Goal: Feedback & Contribution: Leave review/rating

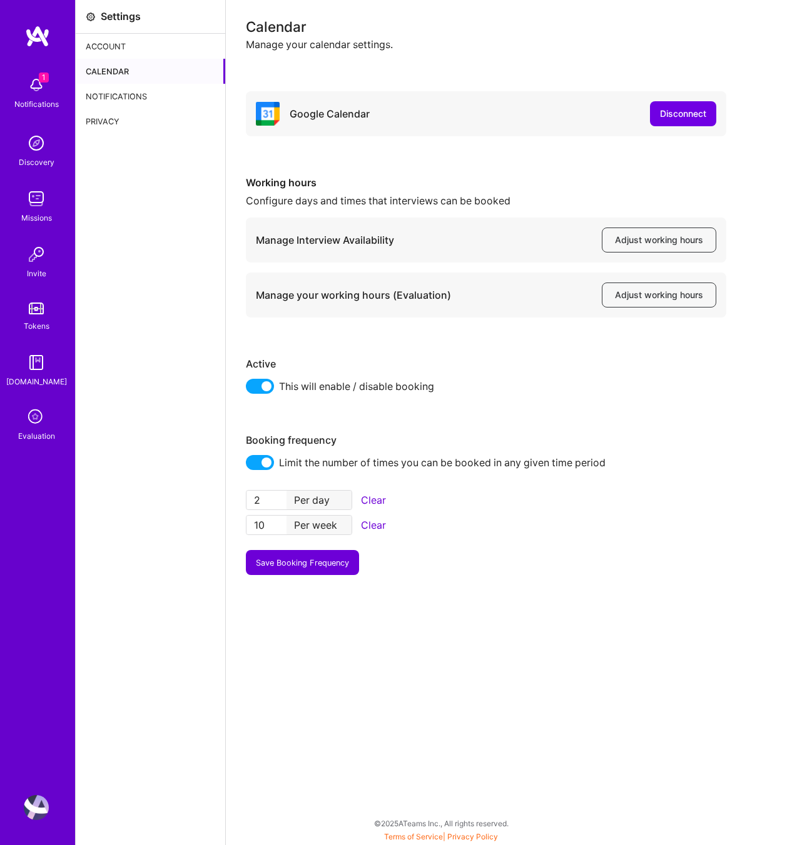
click at [36, 416] on icon at bounding box center [36, 418] width 24 height 24
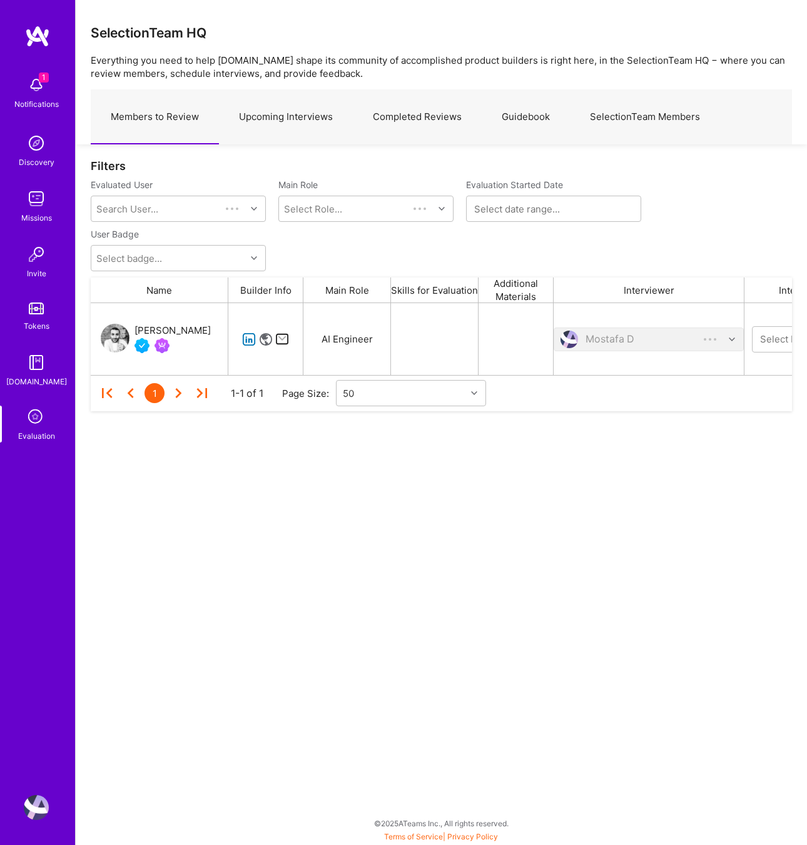
scroll to position [72, 701]
click at [280, 116] on link "Upcoming Interviews" at bounding box center [286, 117] width 134 height 54
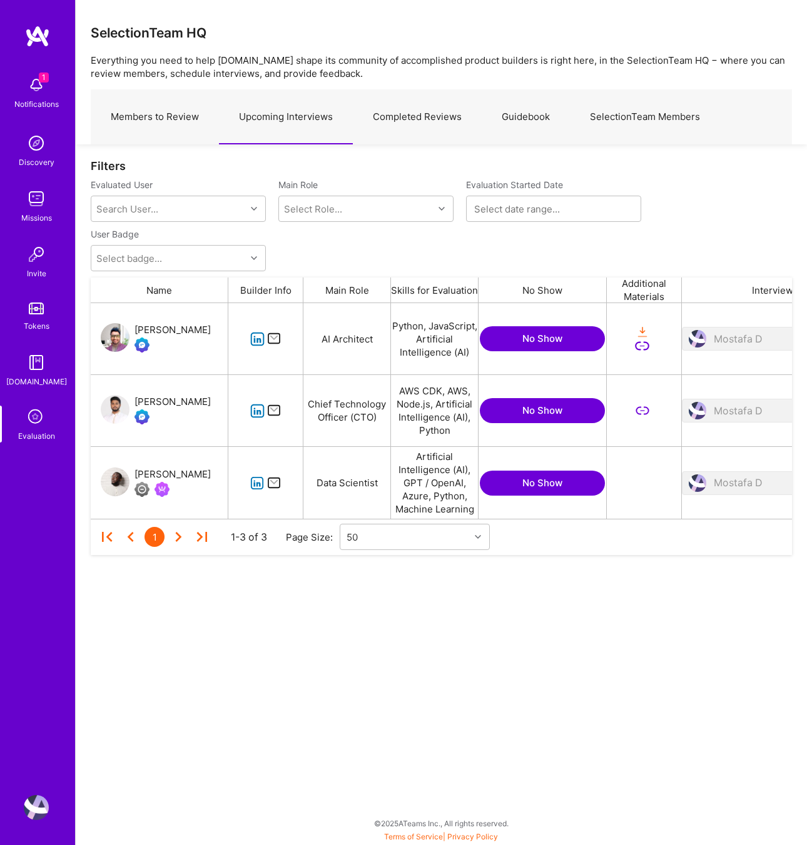
scroll to position [216, 701]
click at [194, 119] on link "Members to Review" at bounding box center [155, 117] width 128 height 54
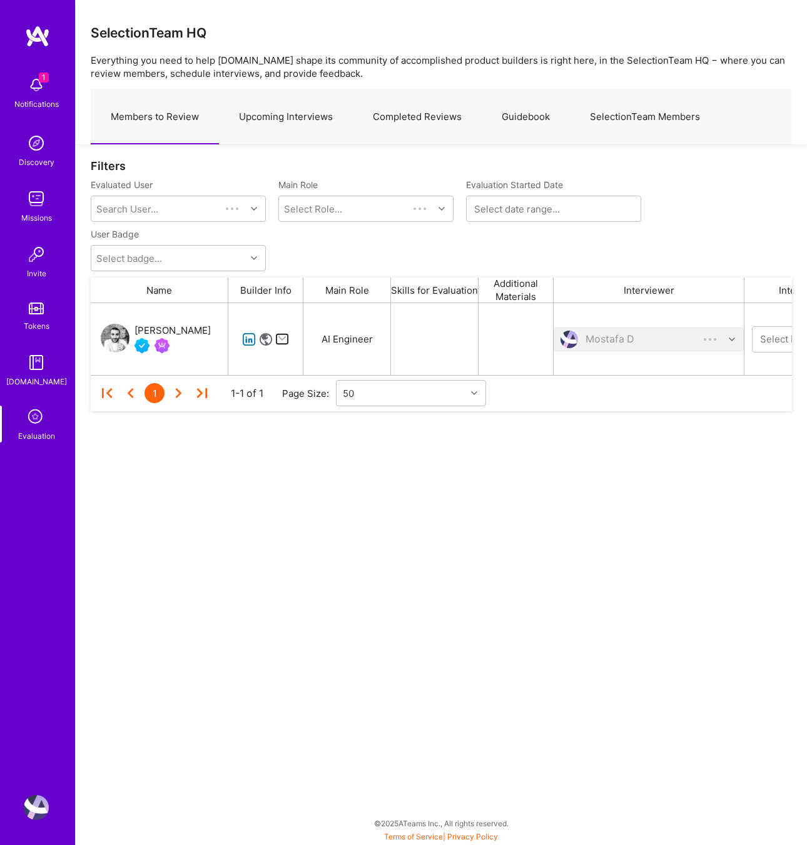
scroll to position [72, 701]
click at [332, 124] on link "Upcoming Interviews" at bounding box center [286, 117] width 134 height 54
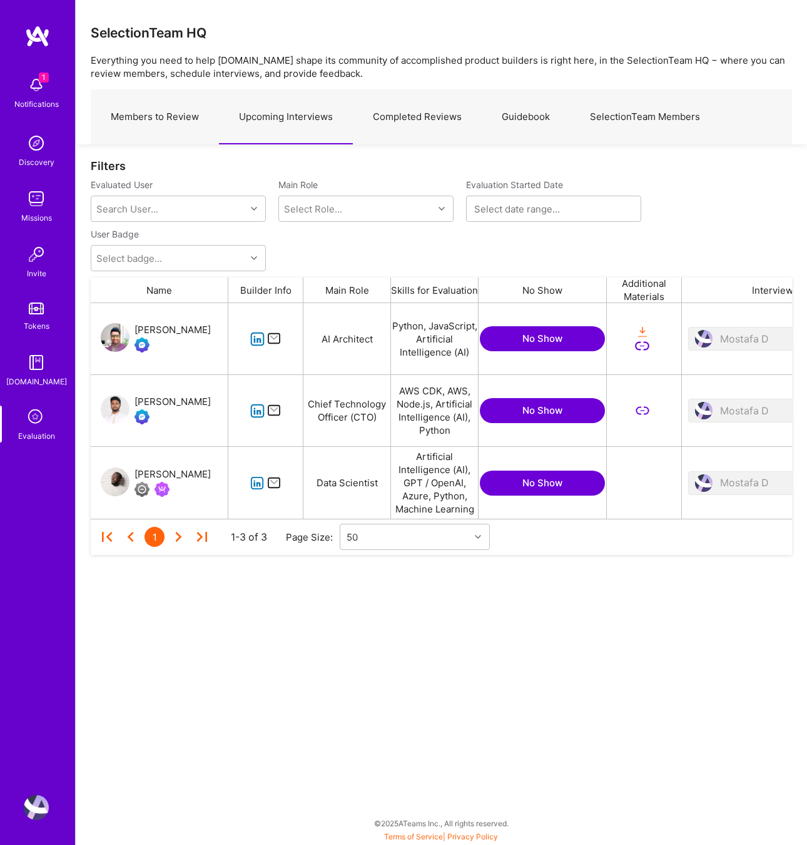
click at [253, 485] on icon "grid" at bounding box center [257, 483] width 14 height 14
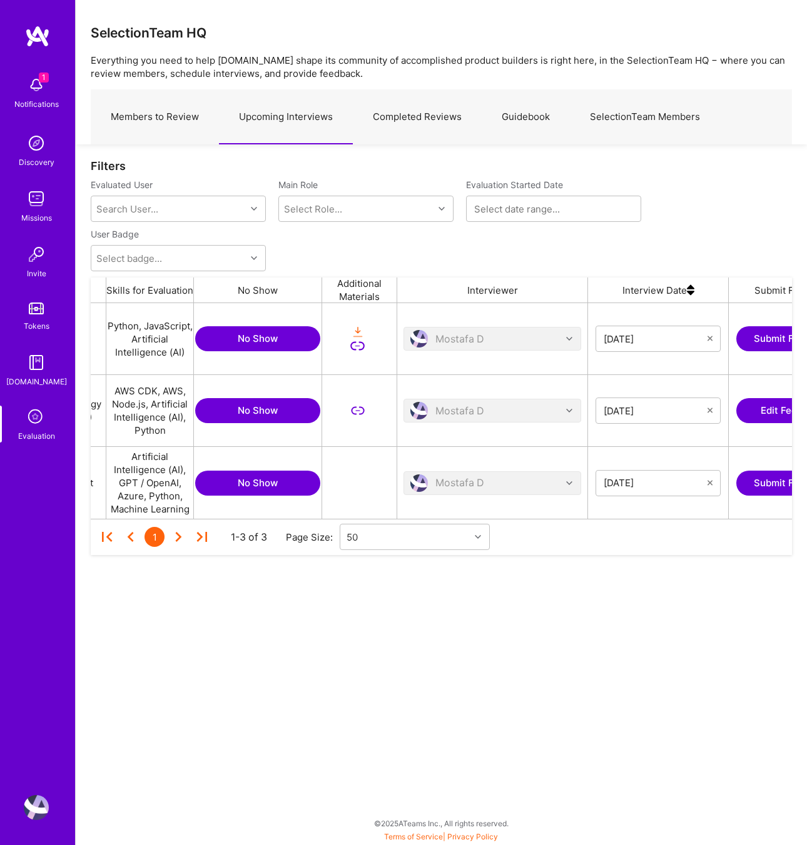
scroll to position [0, 487]
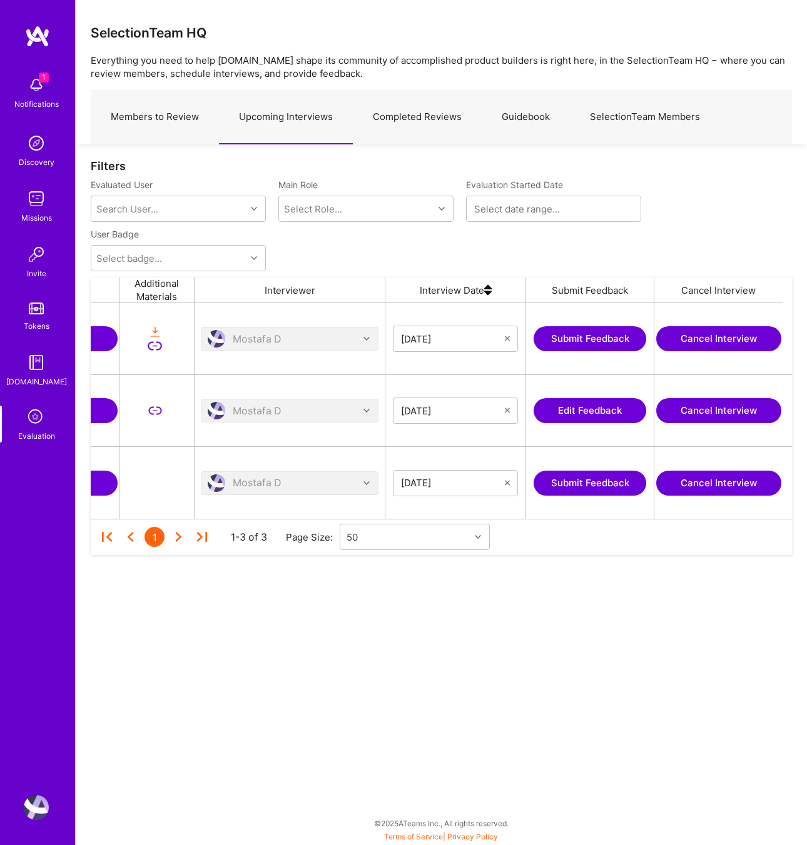
click at [580, 475] on button "Submit Feedback" at bounding box center [589, 483] width 113 height 25
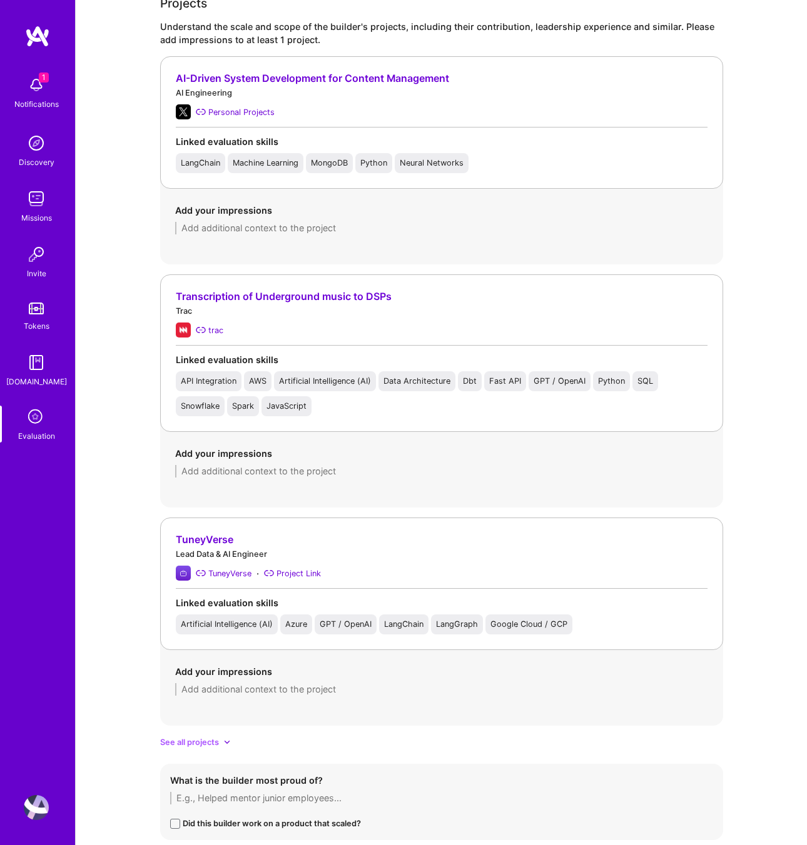
scroll to position [893, 0]
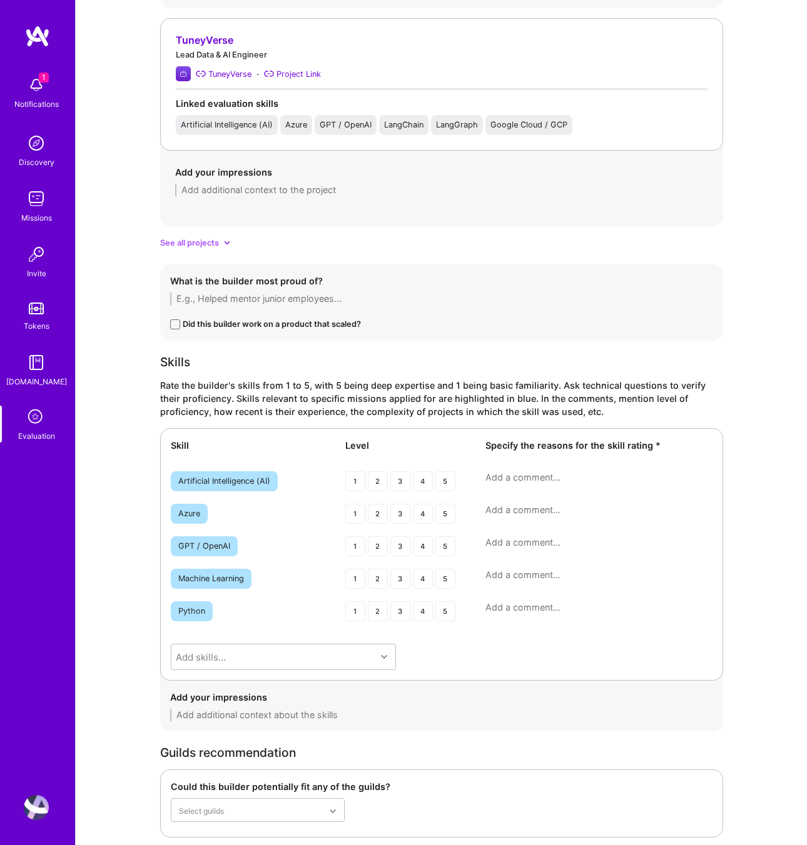
click at [191, 241] on span "See all projects" at bounding box center [189, 242] width 59 height 13
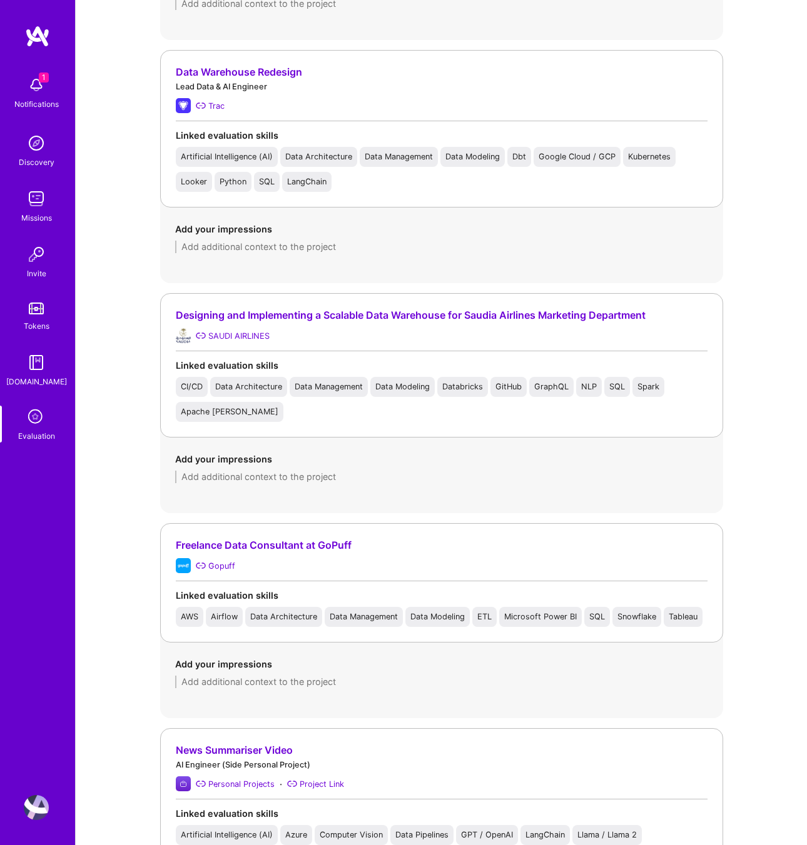
scroll to position [2956, 0]
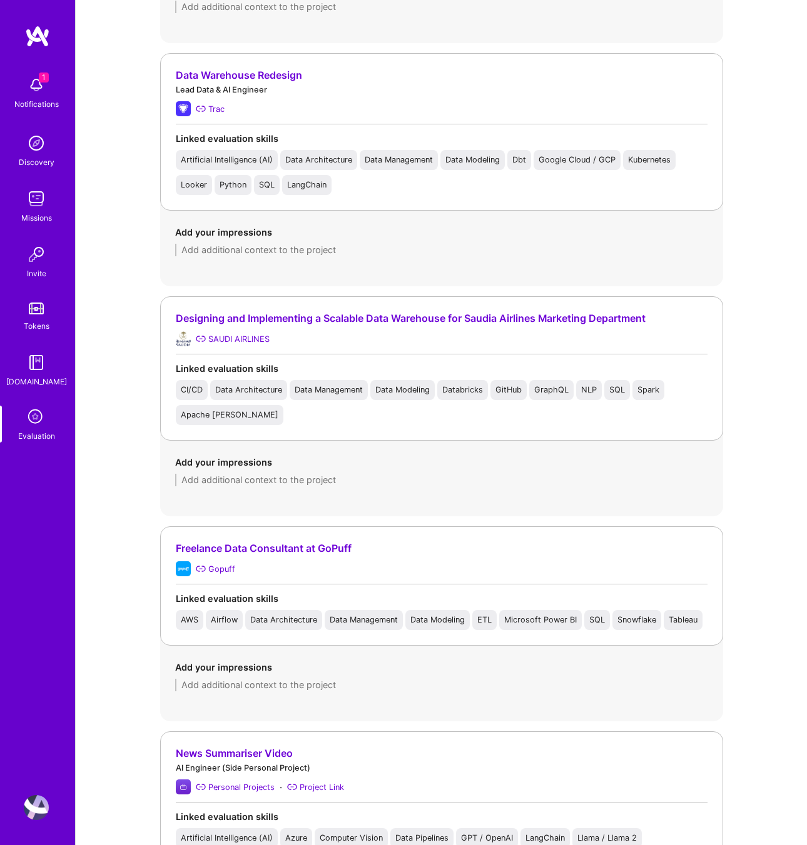
click at [294, 325] on div "Designing and Implementing a Scalable Data Warehouse for Saudia Airlines Market…" at bounding box center [442, 318] width 532 height 13
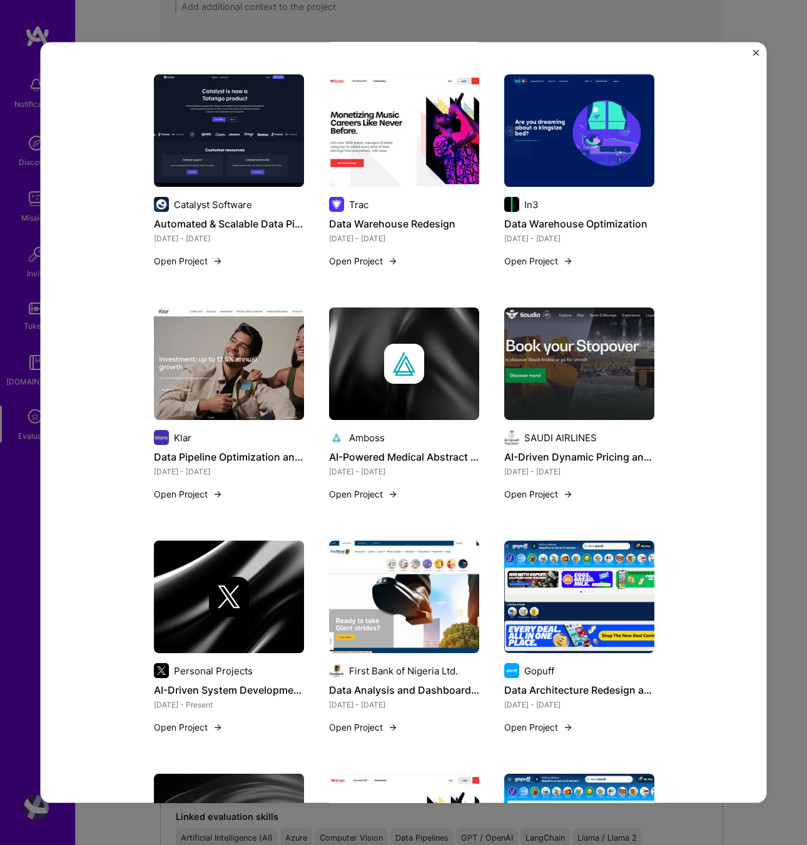
scroll to position [1363, 0]
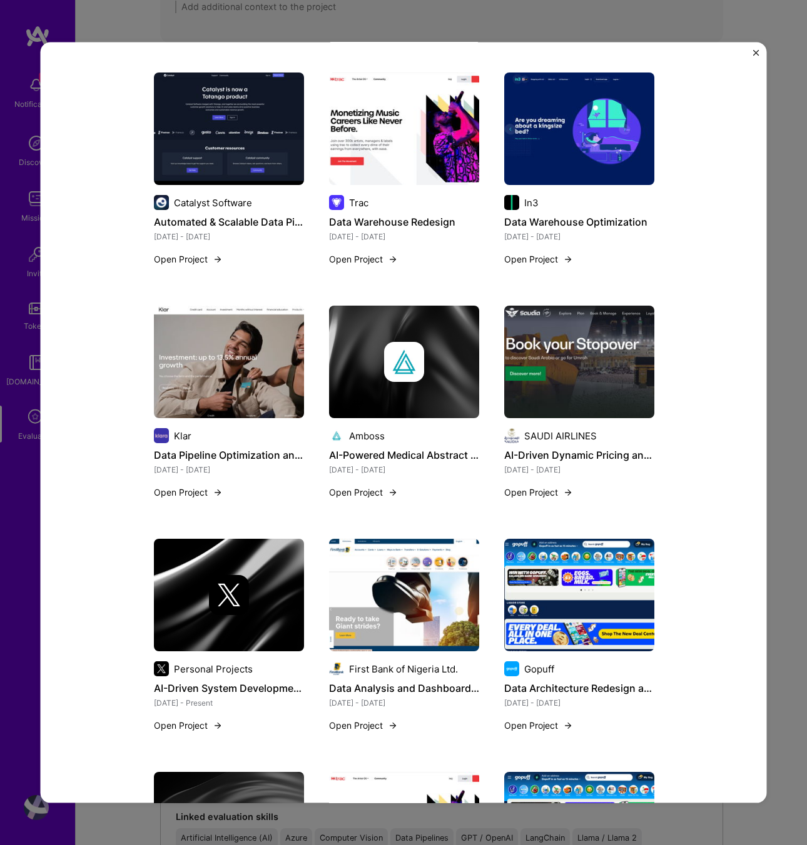
click at [756, 50] on img "Close" at bounding box center [756, 53] width 6 height 6
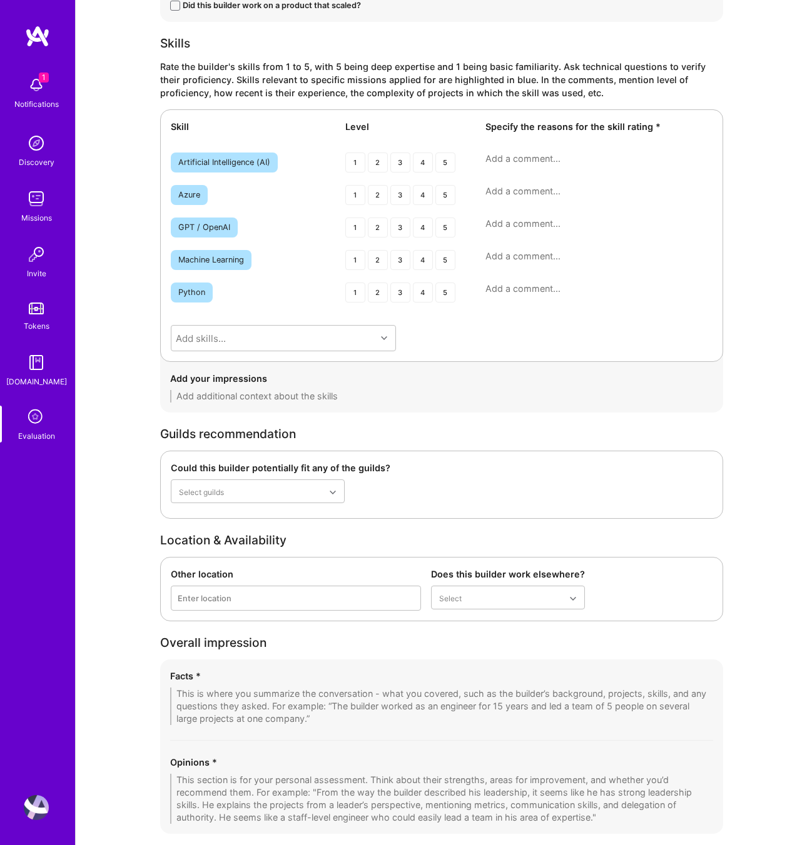
scroll to position [5214, 0]
